Goal: Transaction & Acquisition: Download file/media

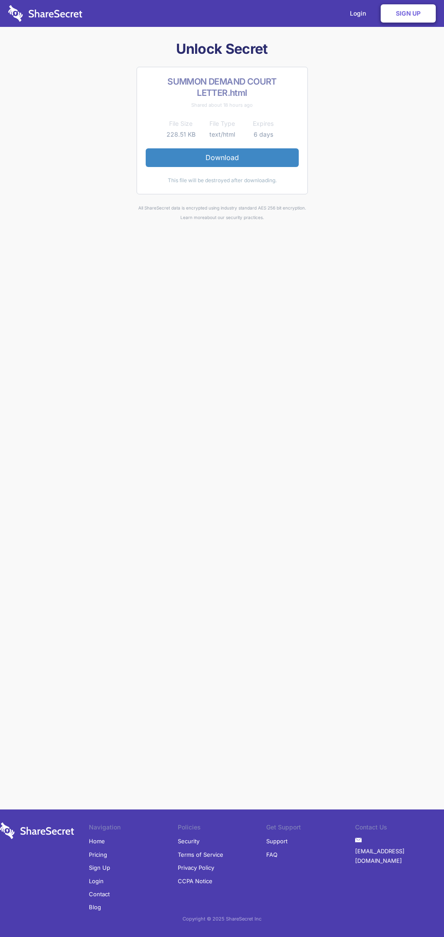
click at [222, 157] on link "Download" at bounding box center [222, 157] width 153 height 18
